Goal: Information Seeking & Learning: Learn about a topic

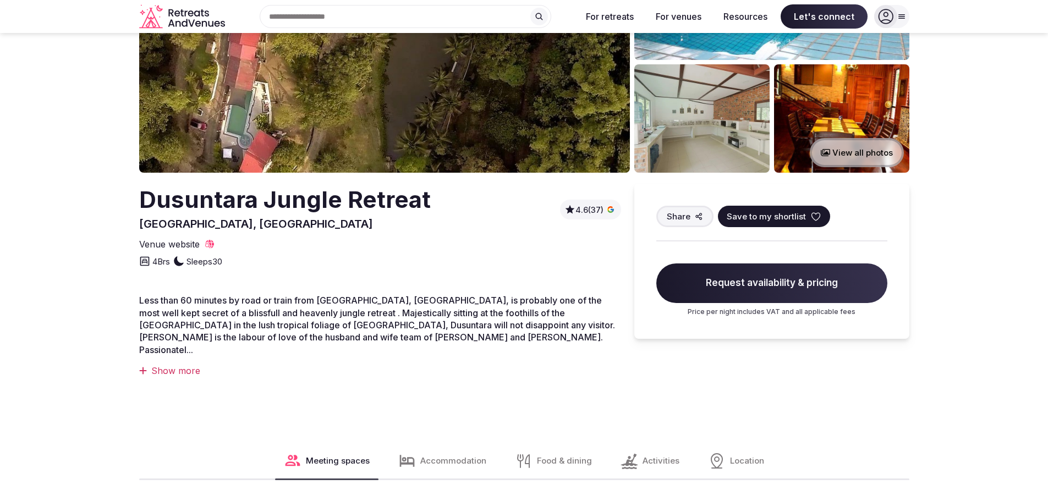
scroll to position [165, 0]
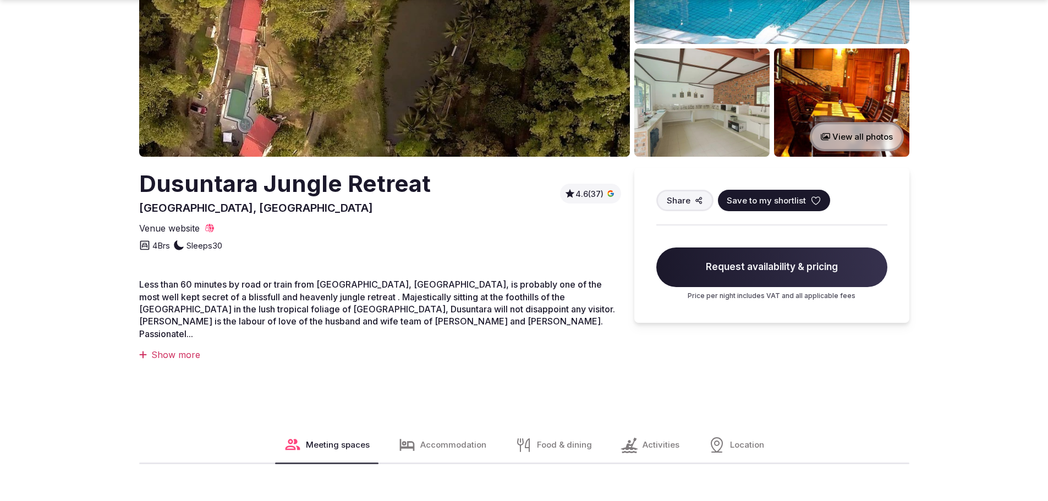
click at [172, 349] on div "Show more" at bounding box center [380, 355] width 482 height 12
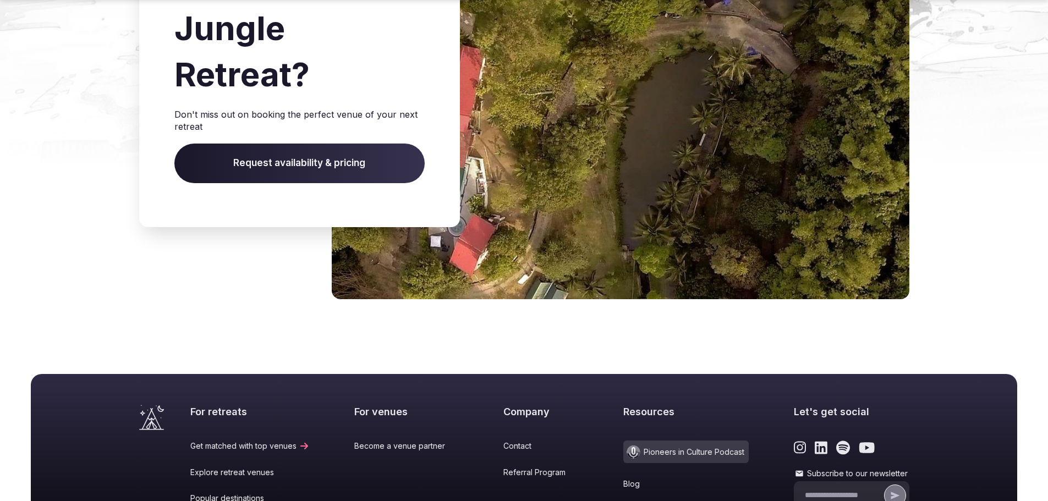
scroll to position [2365, 0]
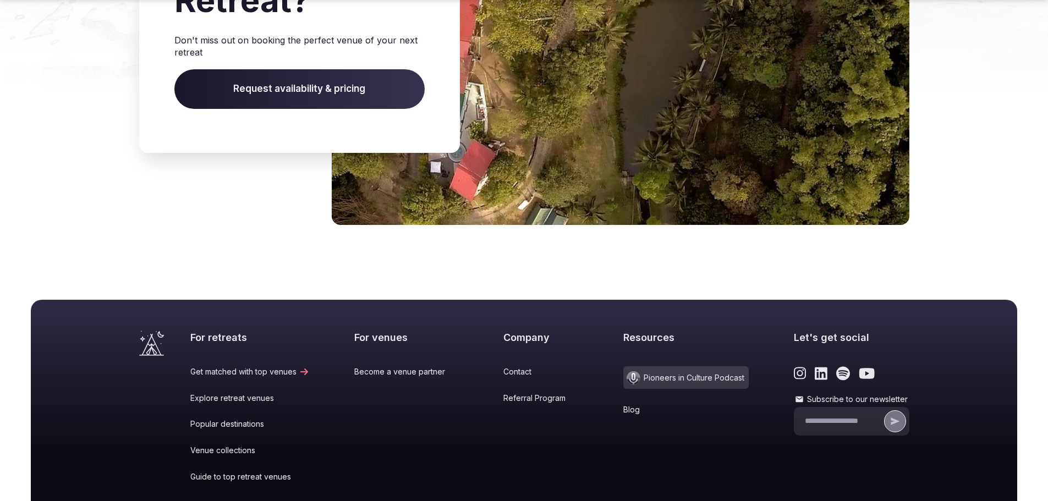
click at [263, 89] on span "Request availability & pricing" at bounding box center [299, 89] width 250 height 40
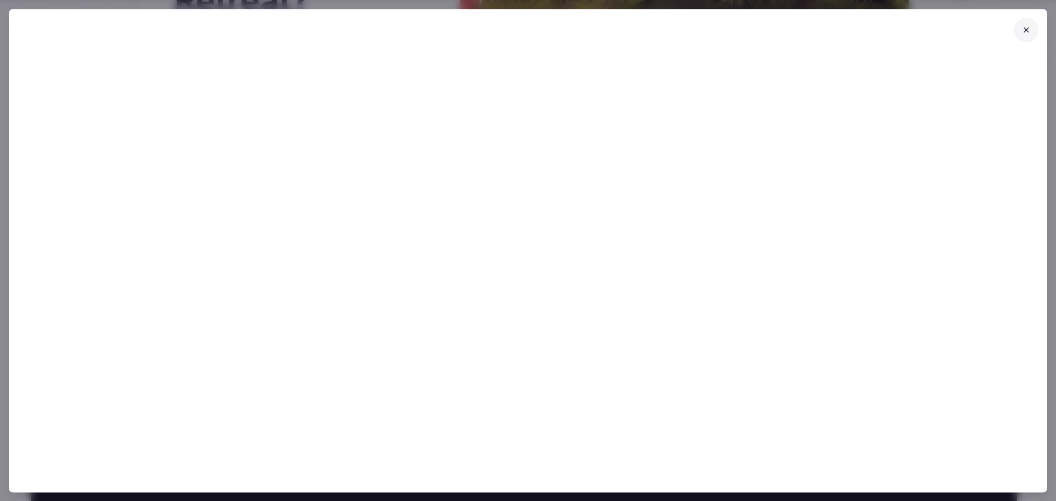
click at [1026, 27] on icon at bounding box center [1026, 29] width 9 height 9
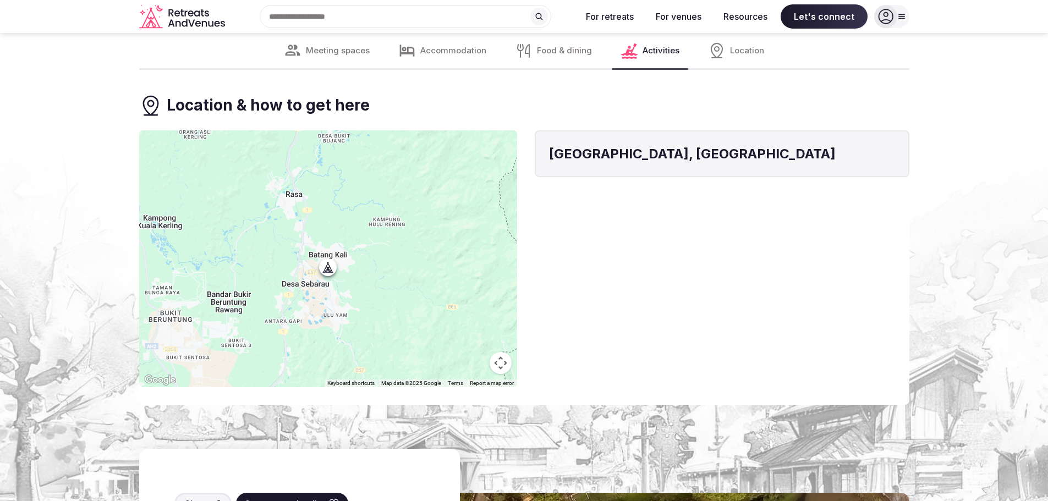
scroll to position [1705, 0]
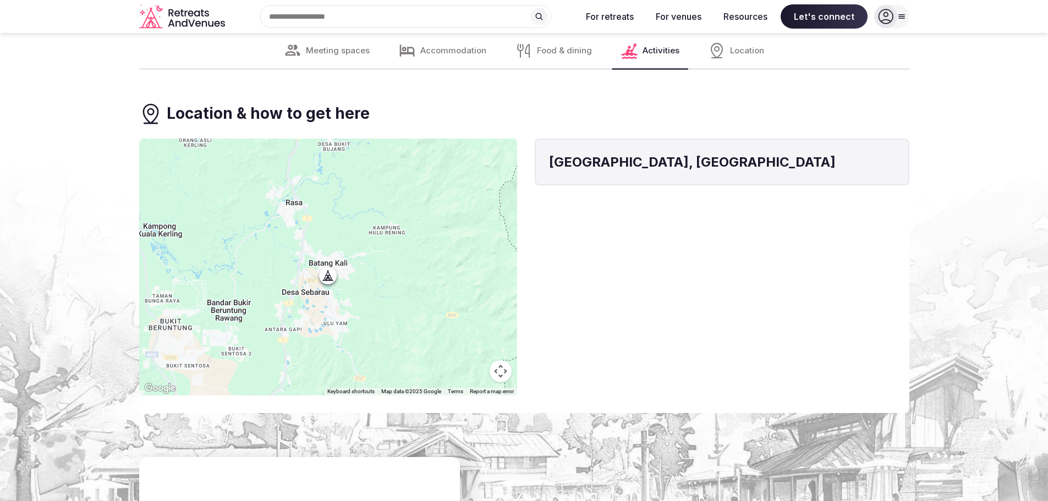
click at [455, 49] on span "Accommodation" at bounding box center [453, 51] width 66 height 12
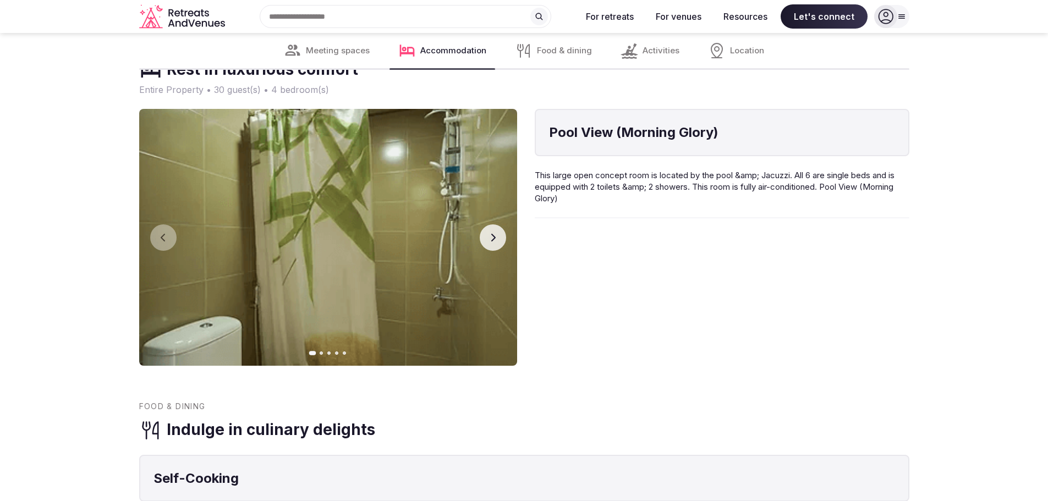
scroll to position [992, 0]
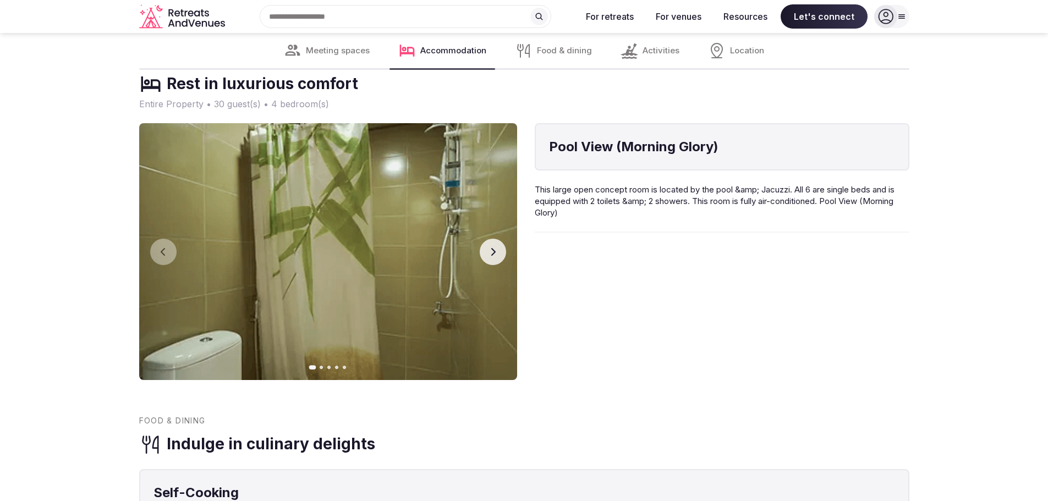
click at [657, 52] on span "Activities" at bounding box center [660, 51] width 37 height 12
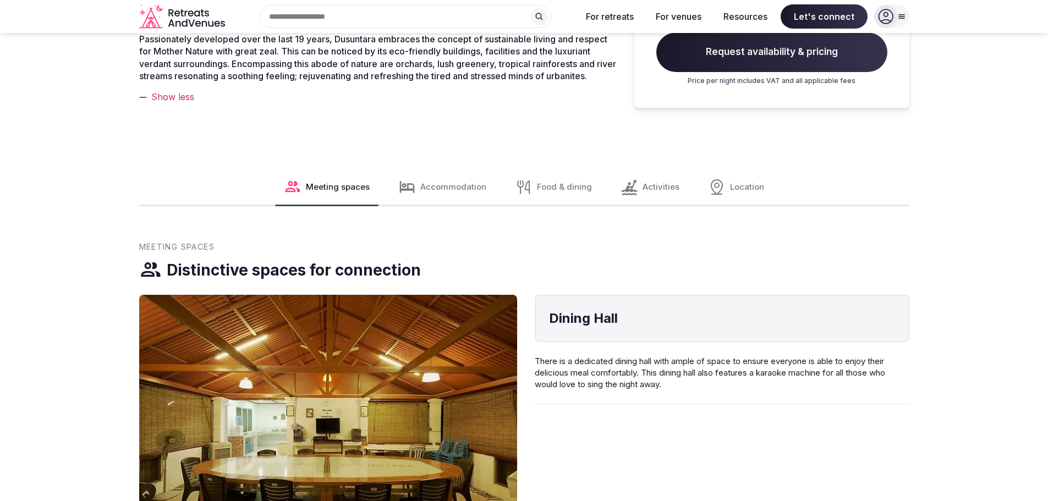
scroll to position [395, 0]
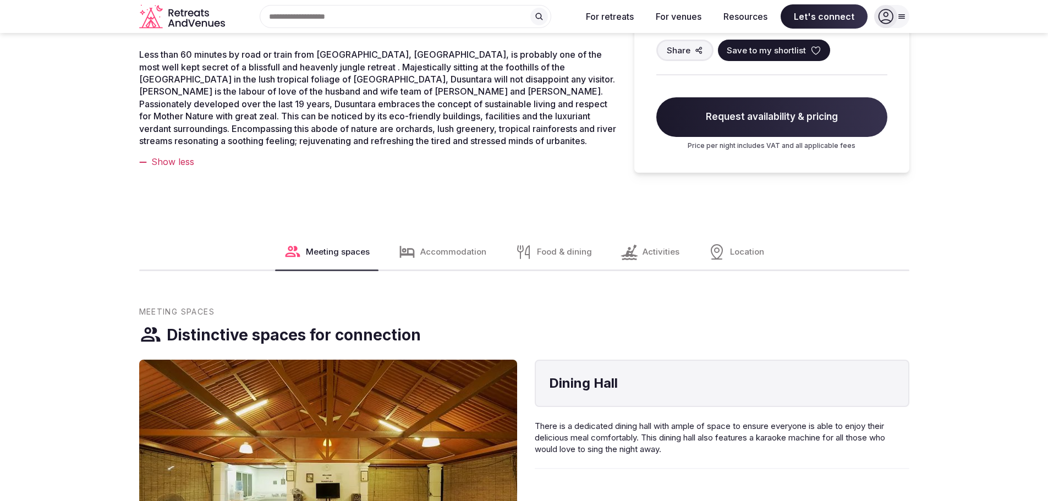
click at [557, 252] on span "Food & dining" at bounding box center [564, 252] width 55 height 12
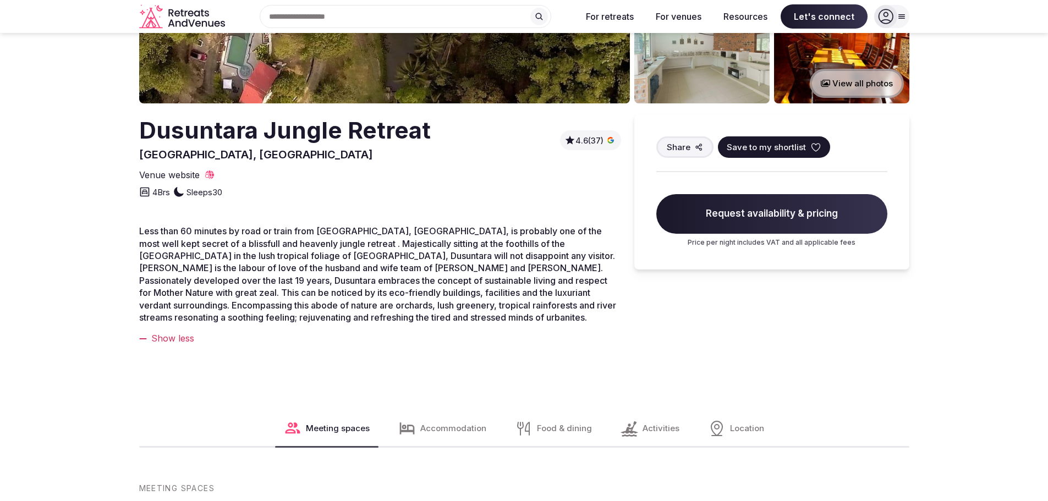
scroll to position [142, 0]
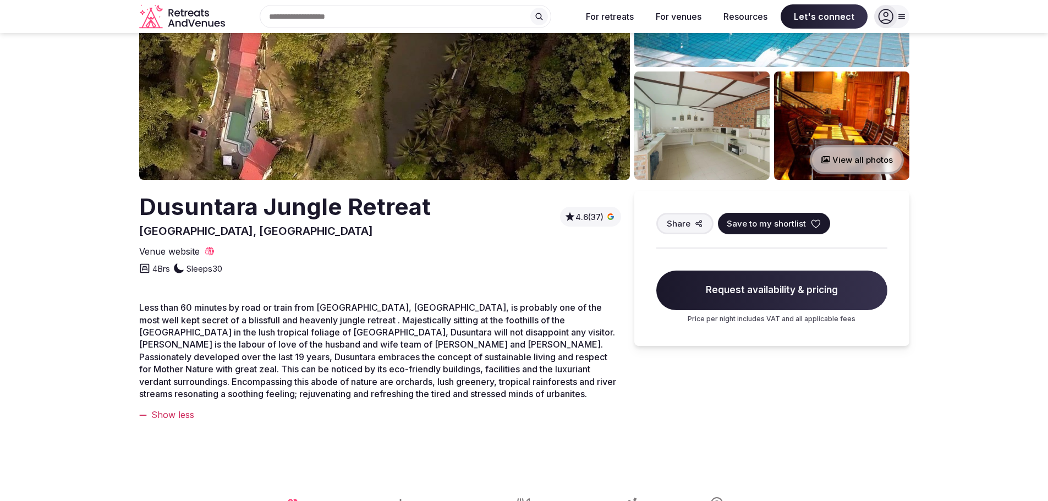
click at [725, 139] on img at bounding box center [701, 126] width 135 height 108
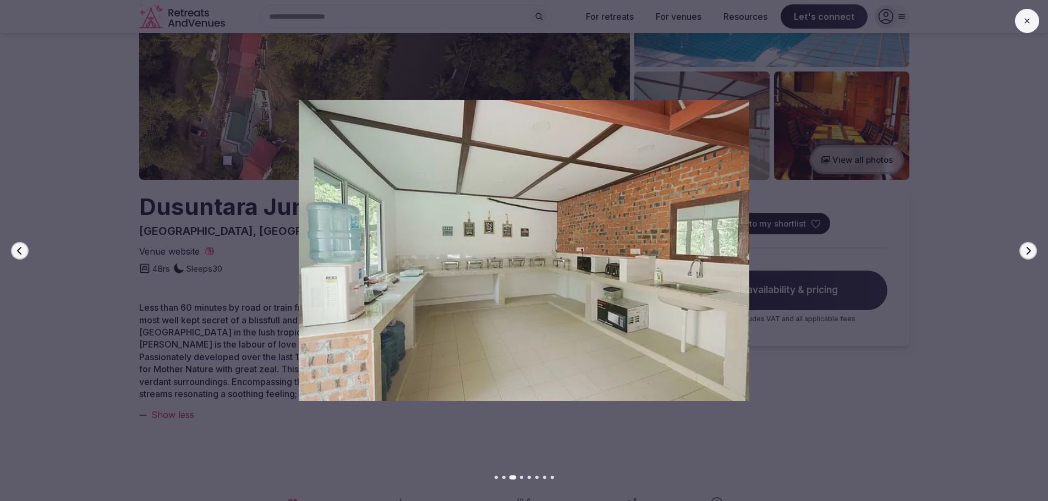
click at [19, 249] on icon "button" at bounding box center [19, 250] width 4 height 8
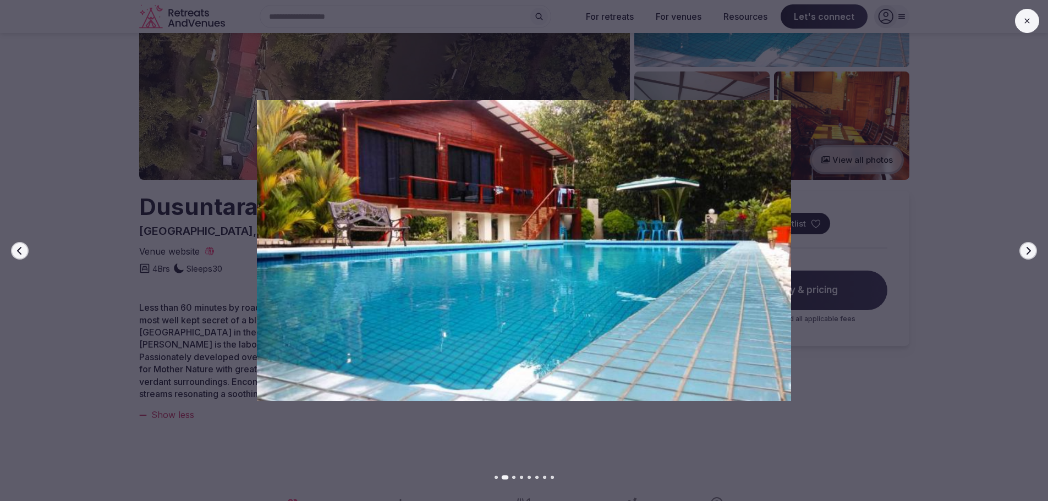
click at [19, 249] on icon "button" at bounding box center [19, 250] width 4 height 8
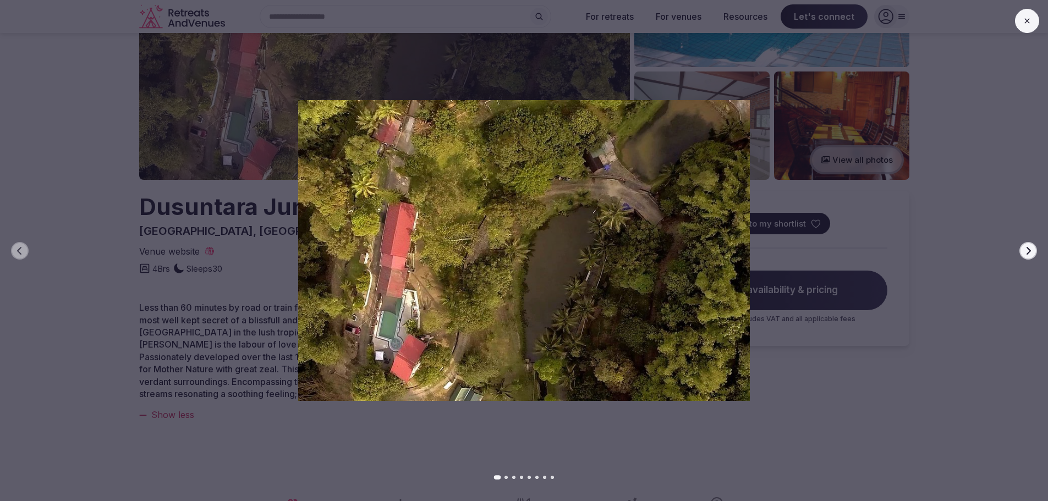
click at [1021, 251] on button "Next slide" at bounding box center [1028, 251] width 18 height 18
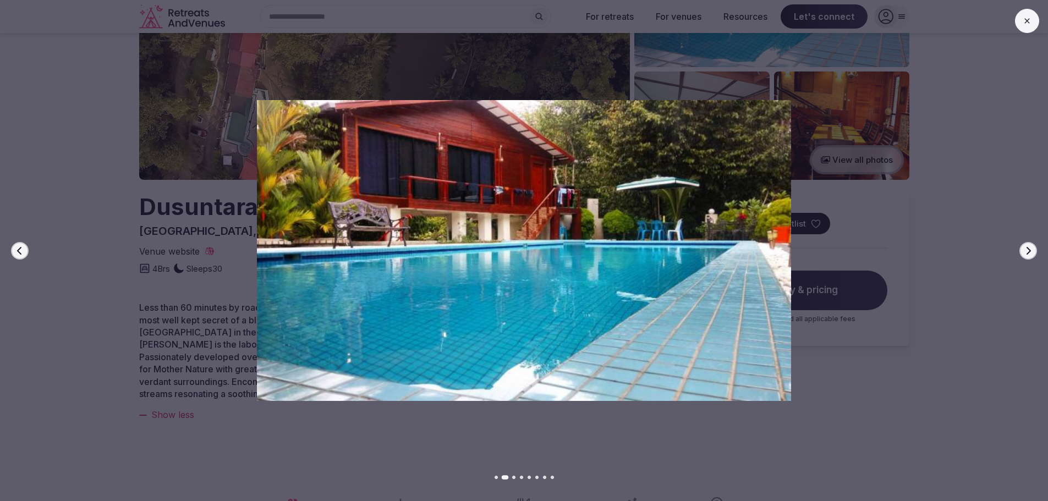
click at [1021, 251] on button "Next slide" at bounding box center [1028, 251] width 18 height 18
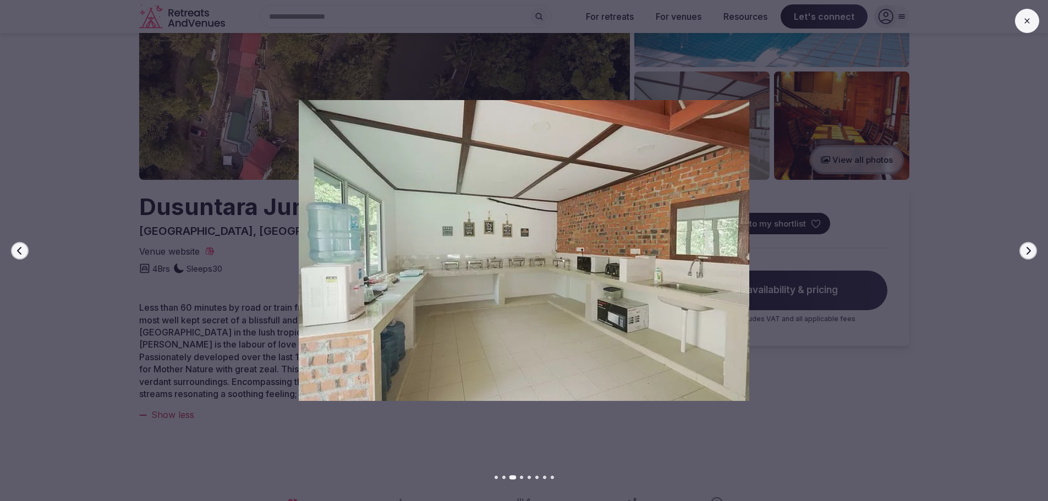
click at [1021, 251] on button "Next slide" at bounding box center [1028, 251] width 18 height 18
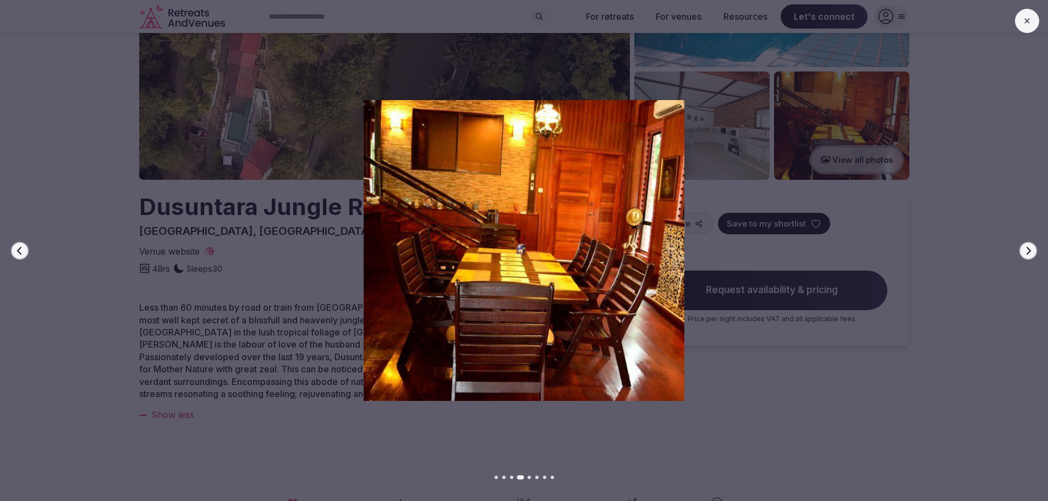
click at [1021, 251] on button "Next slide" at bounding box center [1028, 251] width 18 height 18
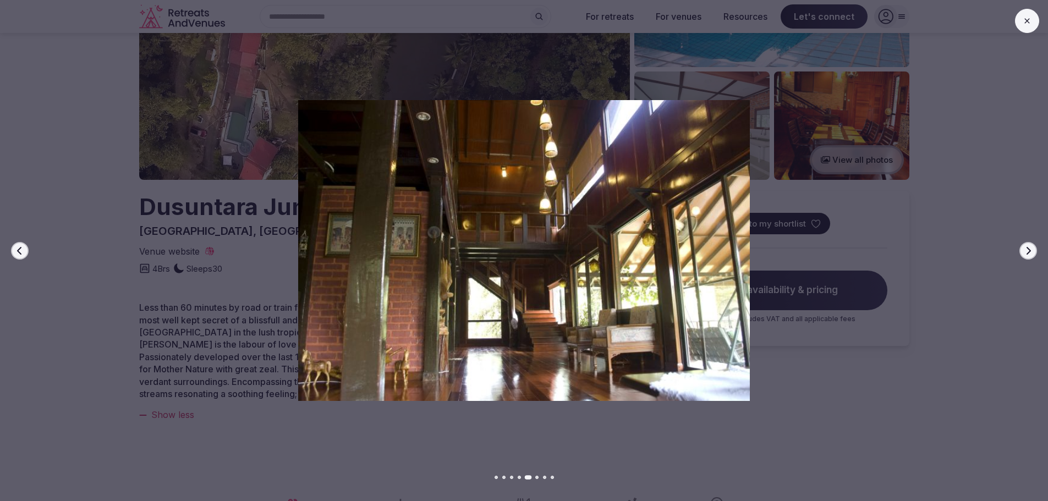
click at [1021, 251] on button "Next slide" at bounding box center [1028, 251] width 18 height 18
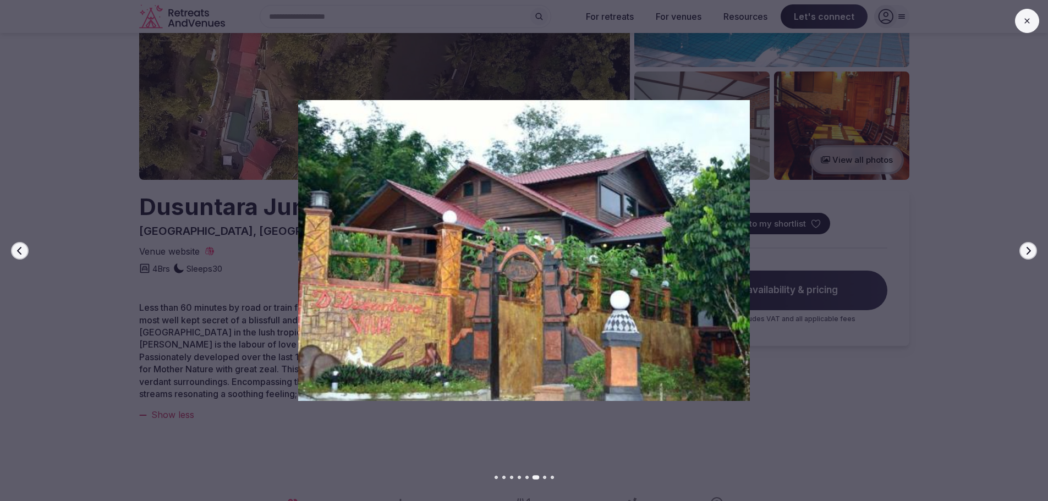
click at [1021, 251] on button "Next slide" at bounding box center [1028, 251] width 18 height 18
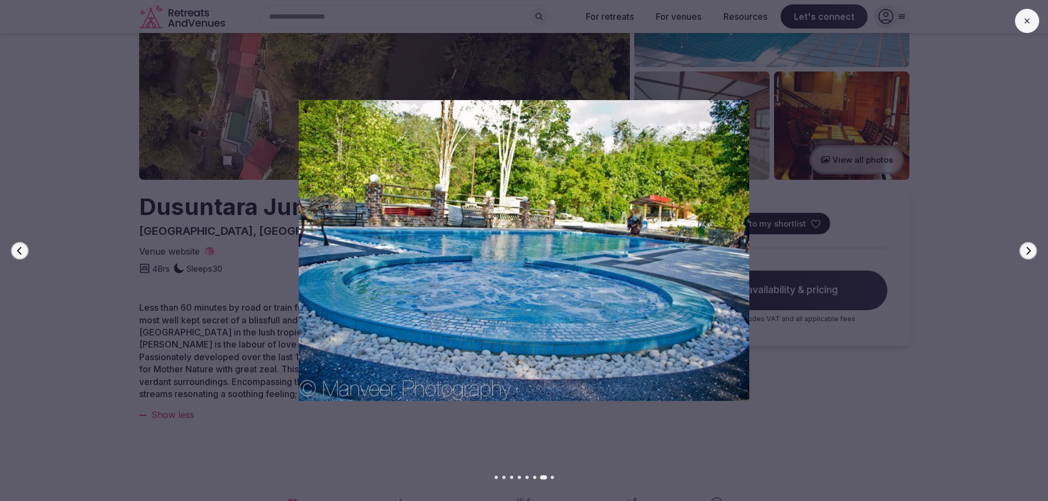
click at [1021, 251] on button "Next slide" at bounding box center [1028, 251] width 18 height 18
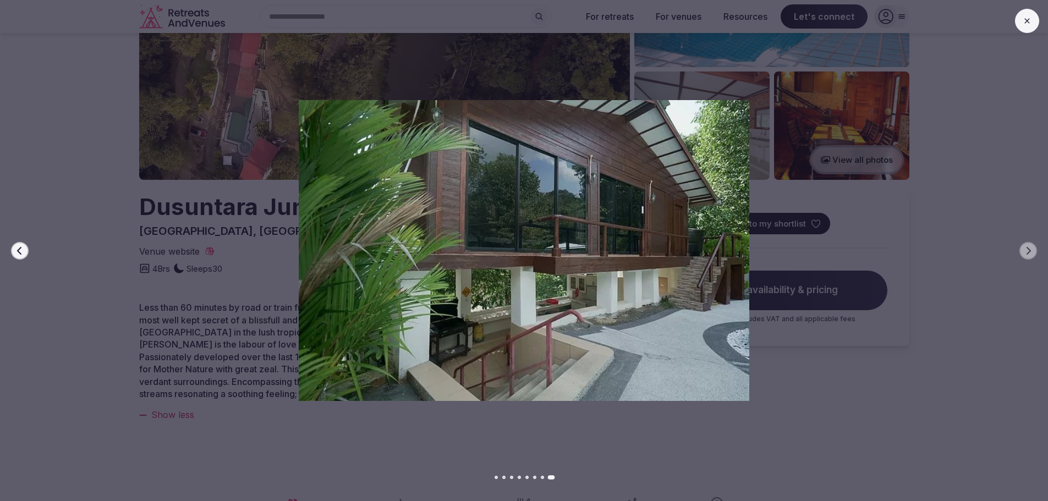
click at [1029, 18] on icon at bounding box center [1027, 21] width 9 height 9
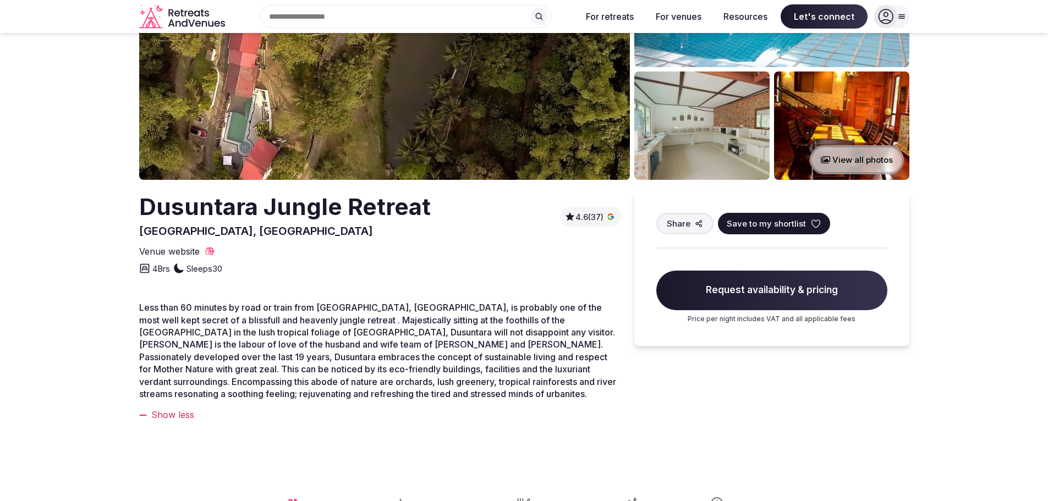
click at [828, 158] on icon "View all photos" at bounding box center [825, 160] width 9 height 8
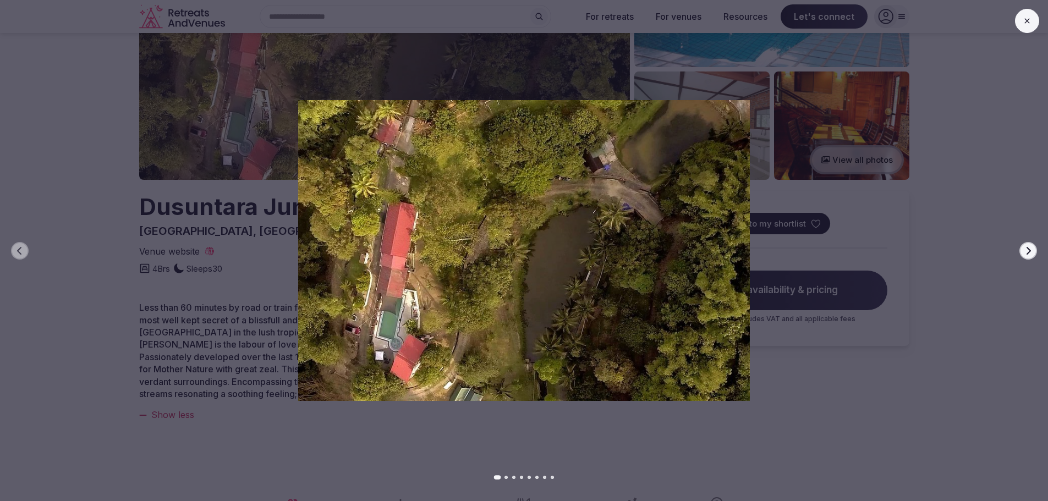
click at [1023, 245] on button "Next slide" at bounding box center [1028, 251] width 18 height 18
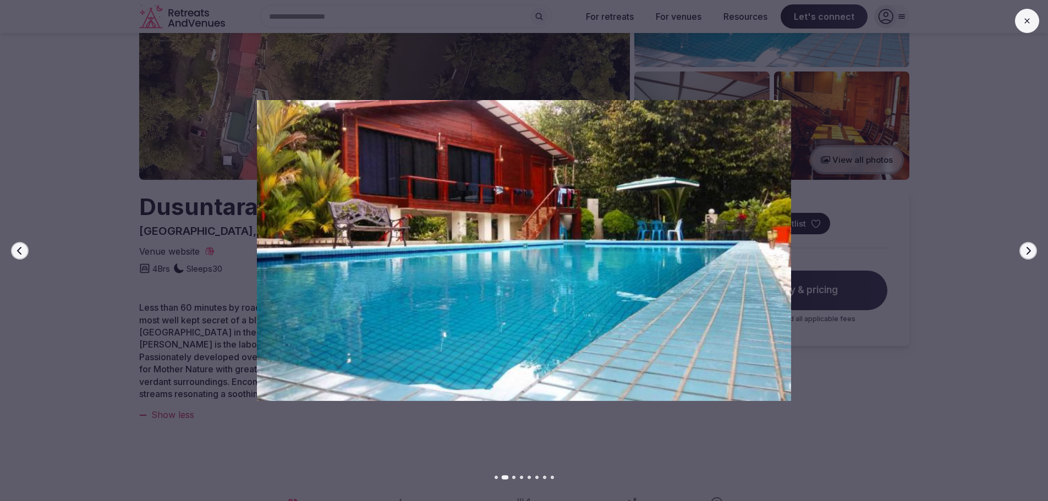
click at [1024, 245] on button "Next slide" at bounding box center [1028, 251] width 18 height 18
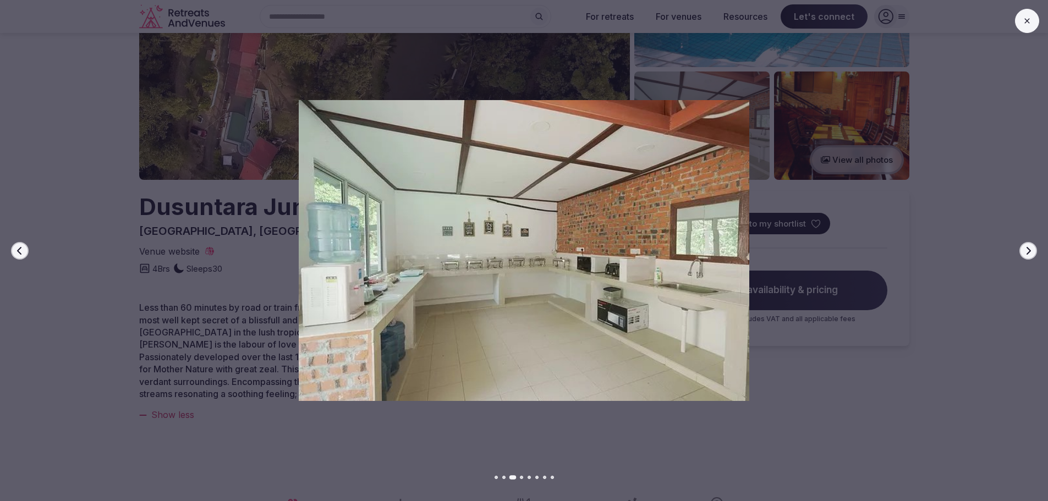
click at [1024, 245] on button "Next slide" at bounding box center [1028, 251] width 18 height 18
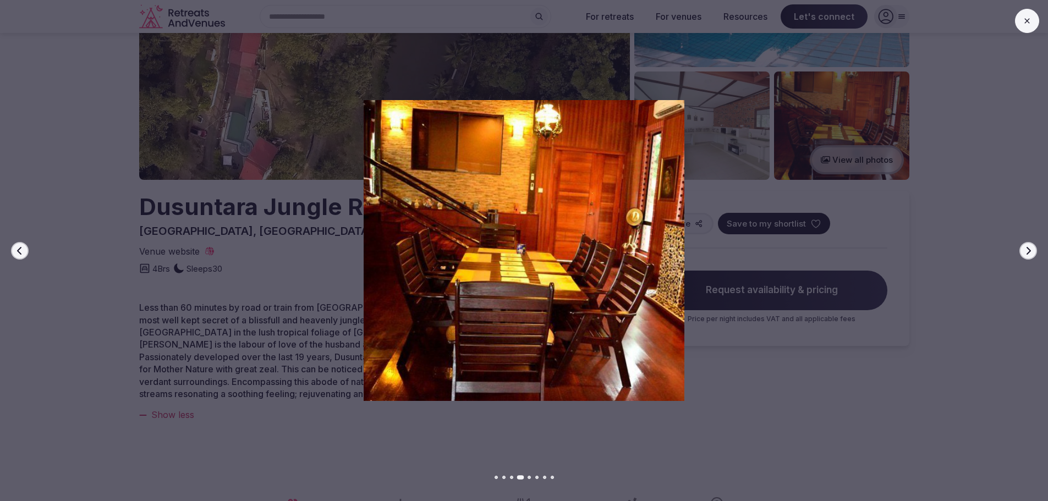
click at [1024, 245] on button "Next slide" at bounding box center [1028, 251] width 18 height 18
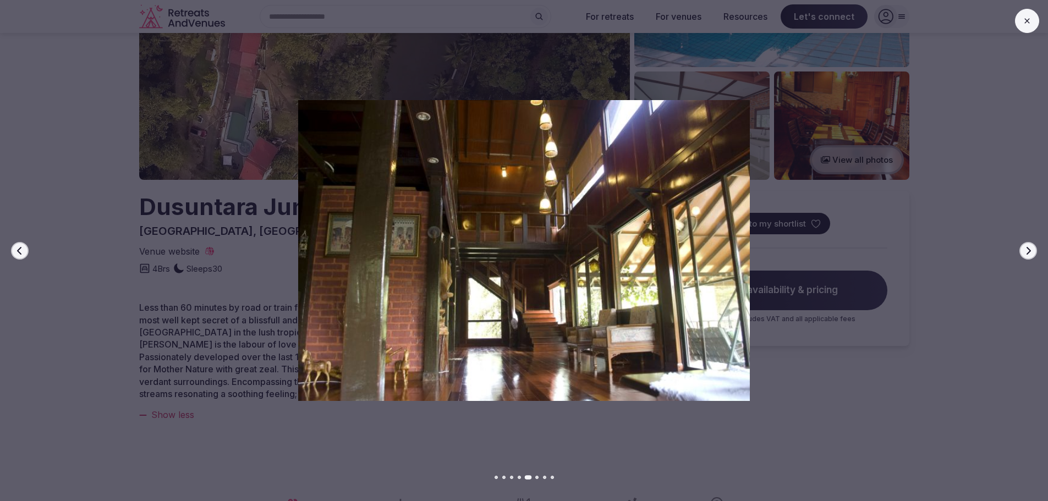
click at [1024, 245] on button "Next slide" at bounding box center [1028, 251] width 18 height 18
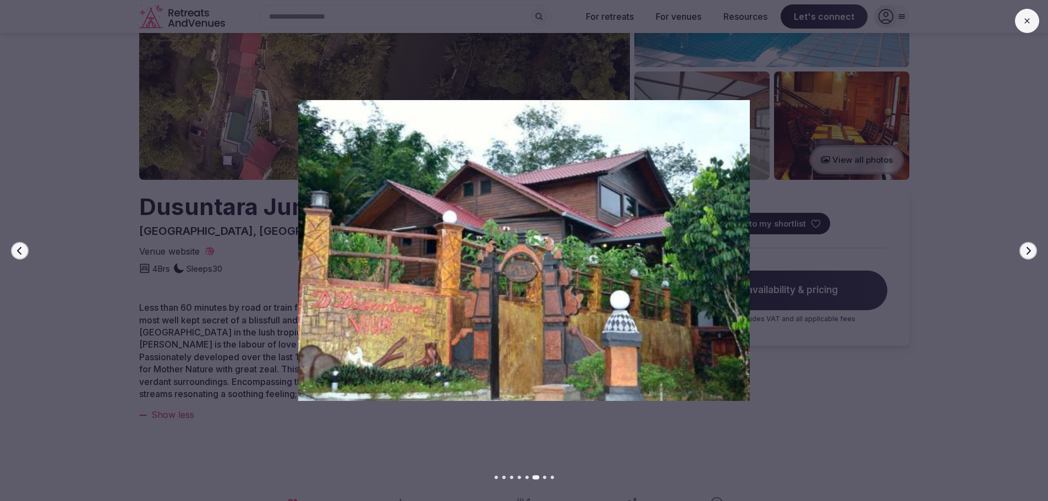
click at [1024, 245] on button "Next slide" at bounding box center [1028, 251] width 18 height 18
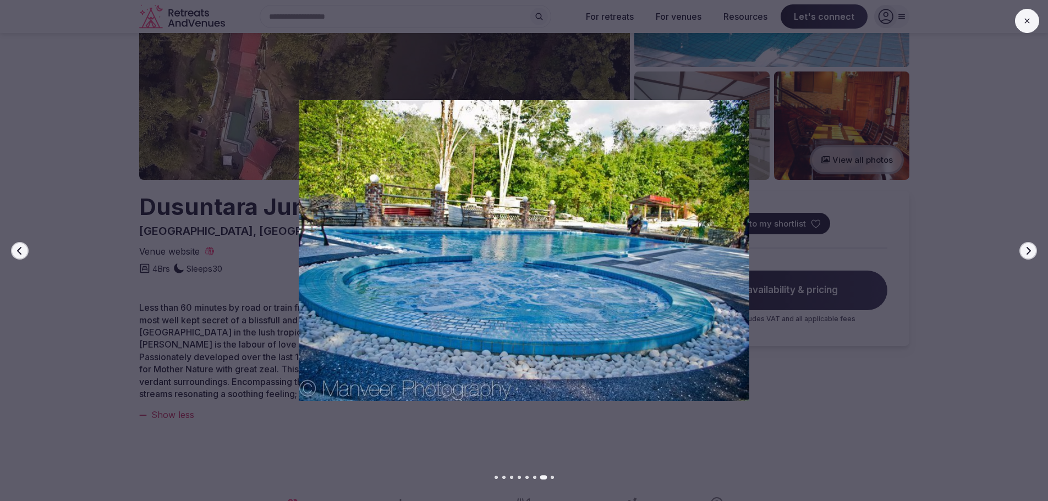
click at [1024, 245] on button "Next slide" at bounding box center [1028, 251] width 18 height 18
